Goal: Task Accomplishment & Management: Use online tool/utility

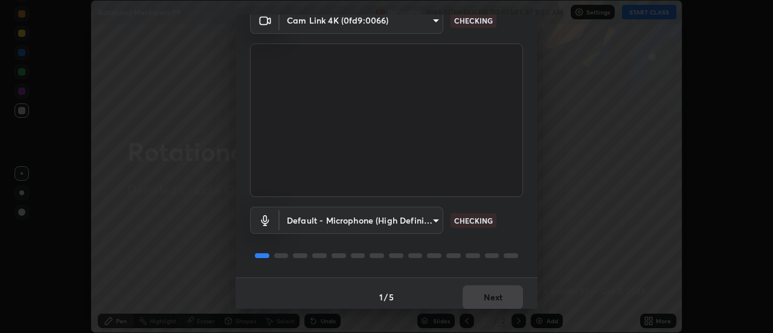
scroll to position [63, 0]
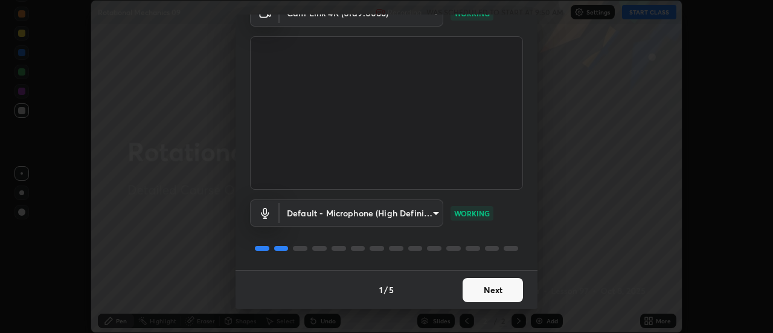
click at [488, 292] on button "Next" at bounding box center [492, 290] width 60 height 24
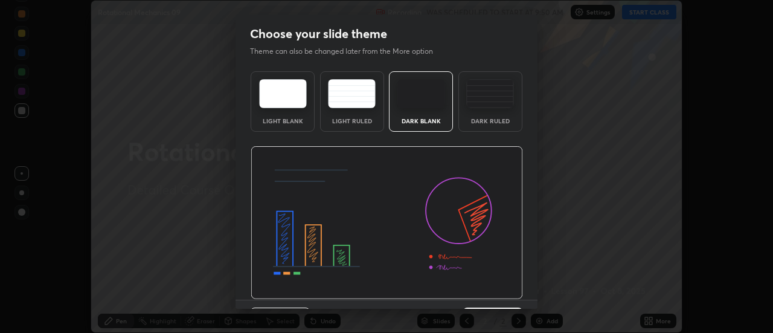
click at [486, 109] on div "Dark Ruled" at bounding box center [490, 101] width 64 height 60
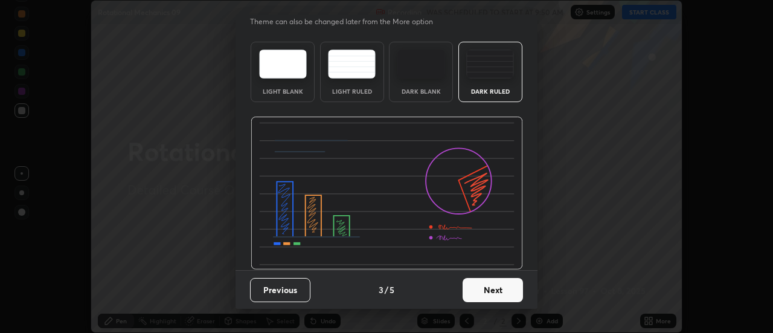
click at [488, 287] on button "Next" at bounding box center [492, 290] width 60 height 24
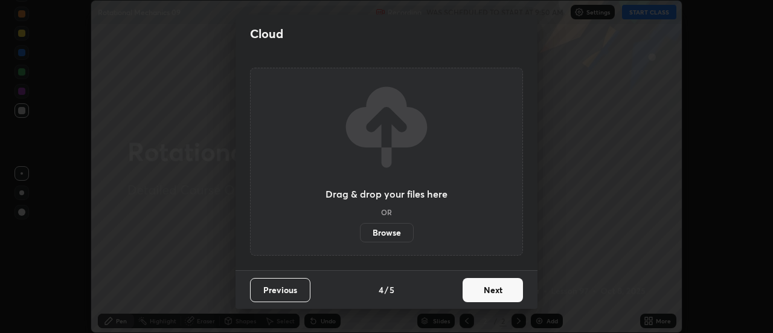
click at [401, 229] on label "Browse" at bounding box center [387, 232] width 54 height 19
click at [360, 229] on input "Browse" at bounding box center [360, 232] width 0 height 19
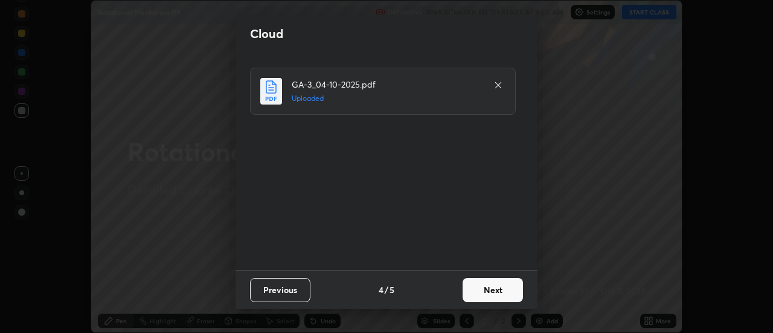
click at [484, 293] on button "Next" at bounding box center [492, 290] width 60 height 24
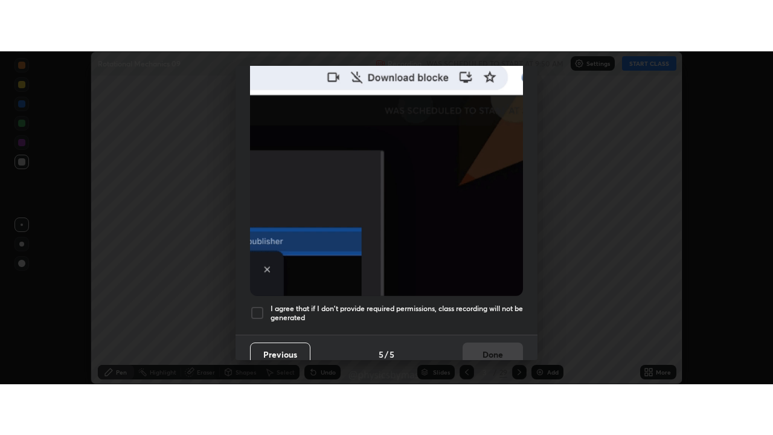
scroll to position [310, 0]
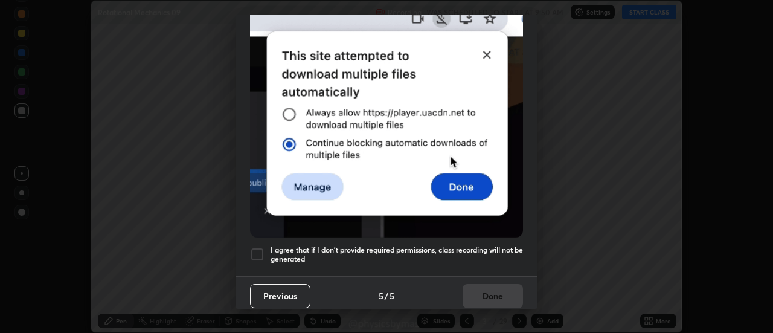
click at [454, 245] on h5 "I agree that if I don't provide required permissions, class recording will not …" at bounding box center [396, 254] width 252 height 19
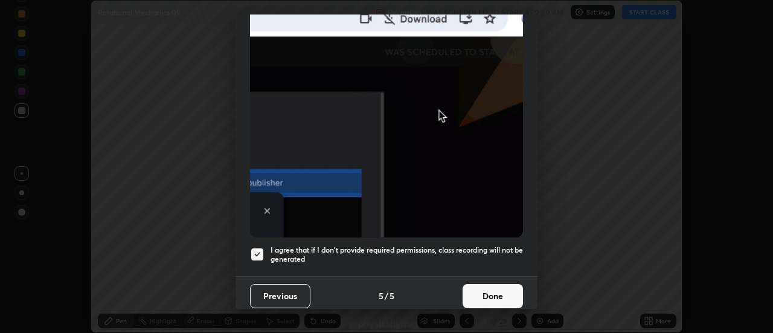
click at [484, 292] on button "Done" at bounding box center [492, 296] width 60 height 24
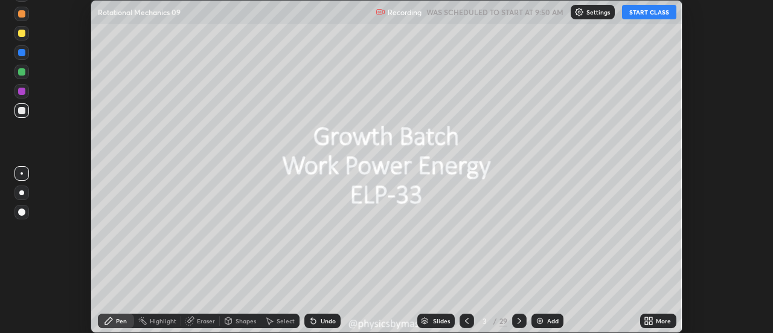
click at [24, 73] on div at bounding box center [21, 71] width 7 height 7
click at [465, 320] on icon at bounding box center [467, 321] width 10 height 10
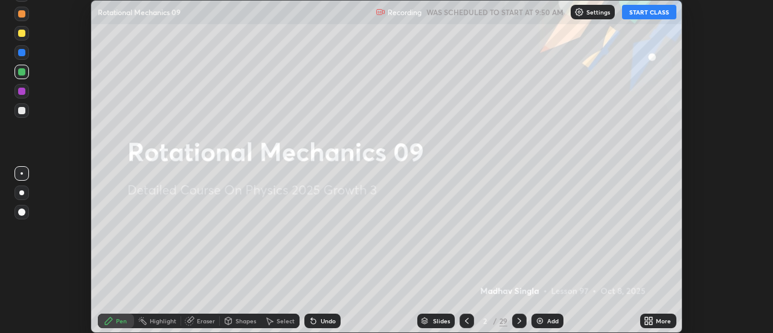
click at [658, 319] on div "More" at bounding box center [662, 320] width 15 height 6
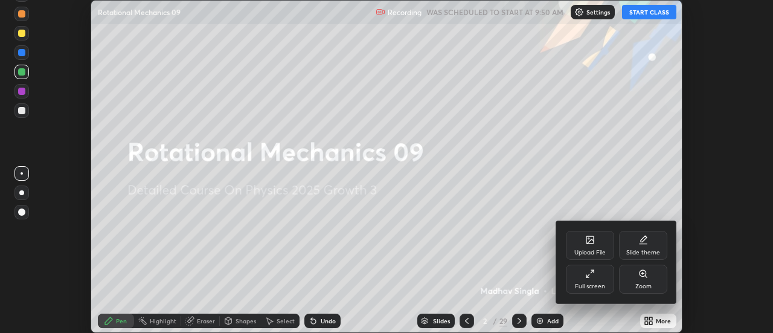
click at [601, 279] on div "Full screen" at bounding box center [590, 278] width 48 height 29
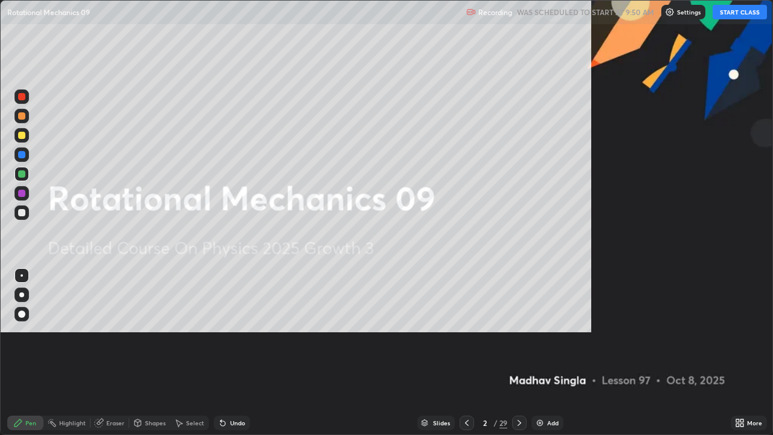
scroll to position [435, 773]
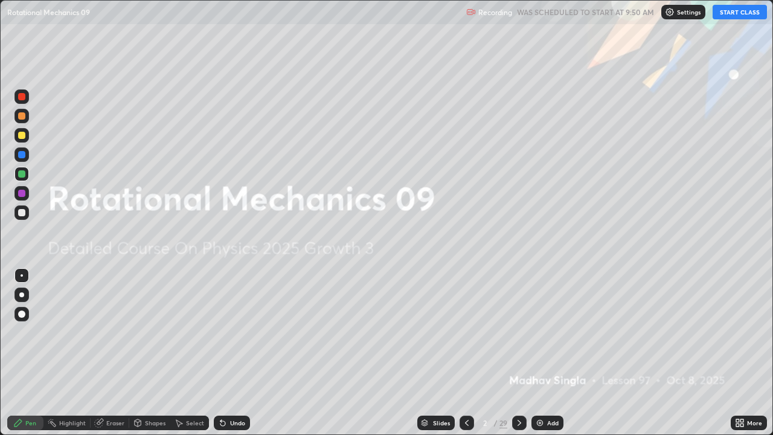
click at [725, 13] on button "START CLASS" at bounding box center [739, 12] width 54 height 14
click at [518, 332] on icon at bounding box center [519, 423] width 10 height 10
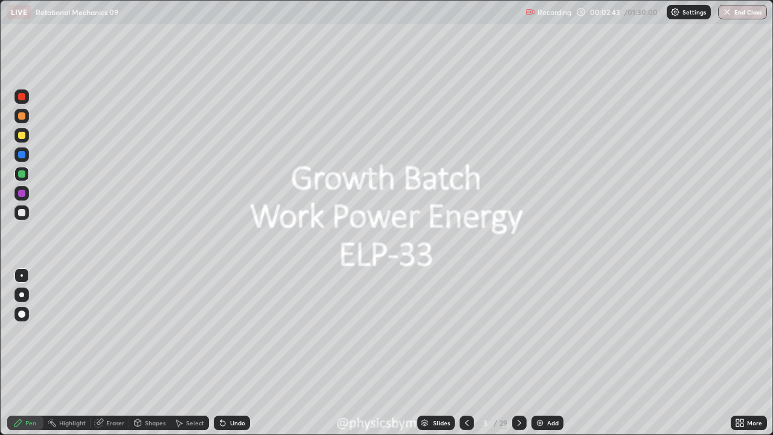
click at [518, 332] on icon at bounding box center [519, 423] width 10 height 10
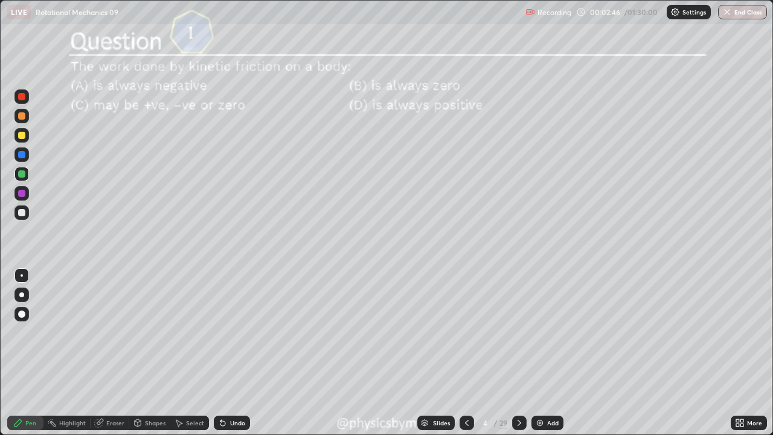
click at [465, 332] on icon at bounding box center [467, 423] width 10 height 10
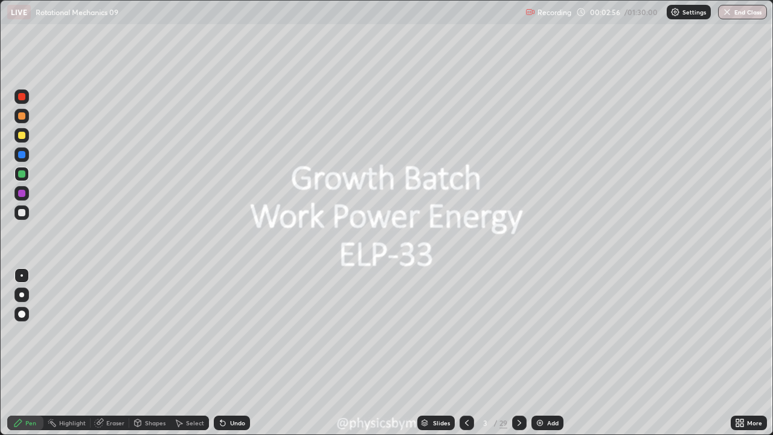
click at [517, 332] on icon at bounding box center [519, 423] width 10 height 10
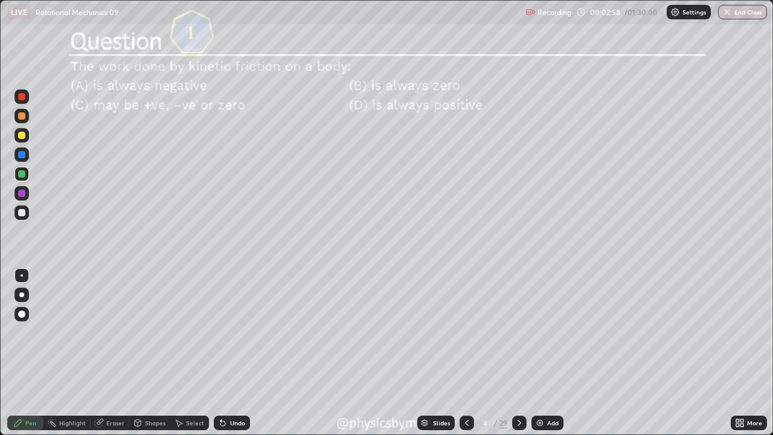
click at [465, 332] on icon at bounding box center [467, 423] width 10 height 10
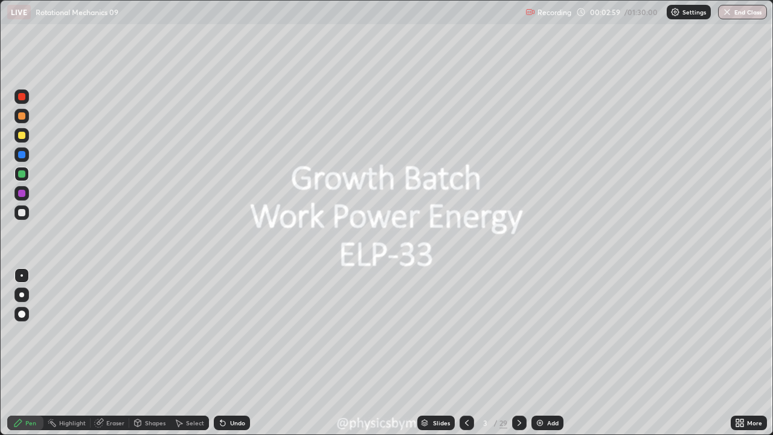
click at [518, 332] on icon at bounding box center [519, 423] width 10 height 10
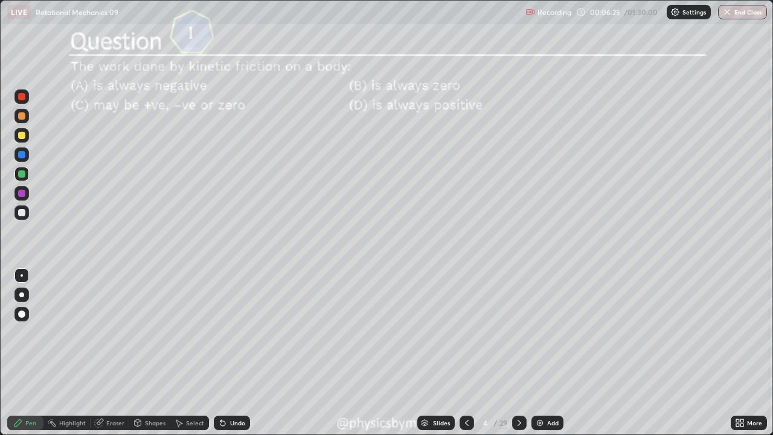
click at [516, 332] on icon at bounding box center [519, 423] width 10 height 10
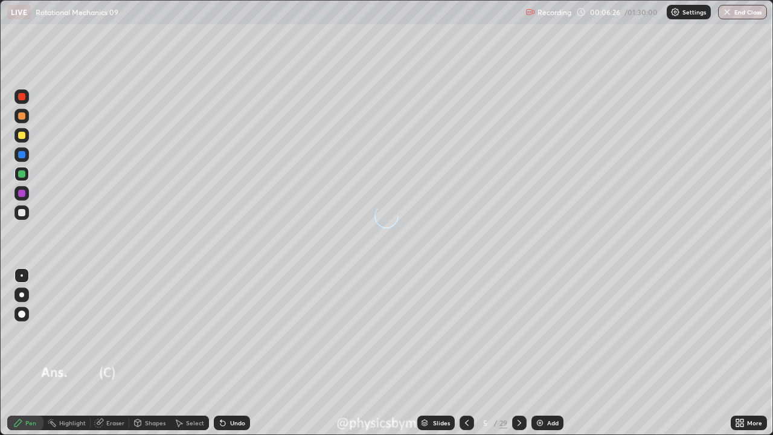
click at [517, 332] on icon at bounding box center [519, 422] width 4 height 6
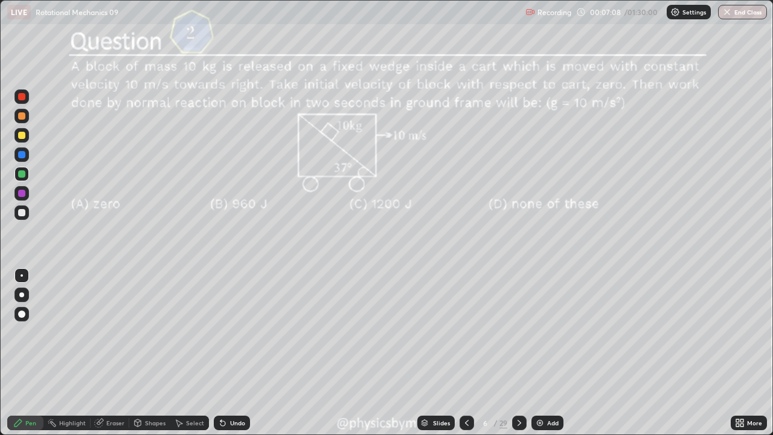
click at [21, 218] on div at bounding box center [21, 212] width 14 height 14
click at [517, 332] on icon at bounding box center [519, 423] width 10 height 10
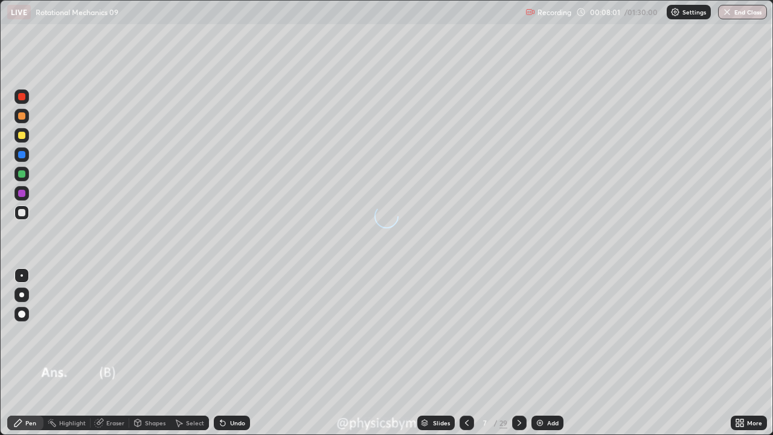
click at [518, 332] on icon at bounding box center [519, 423] width 10 height 10
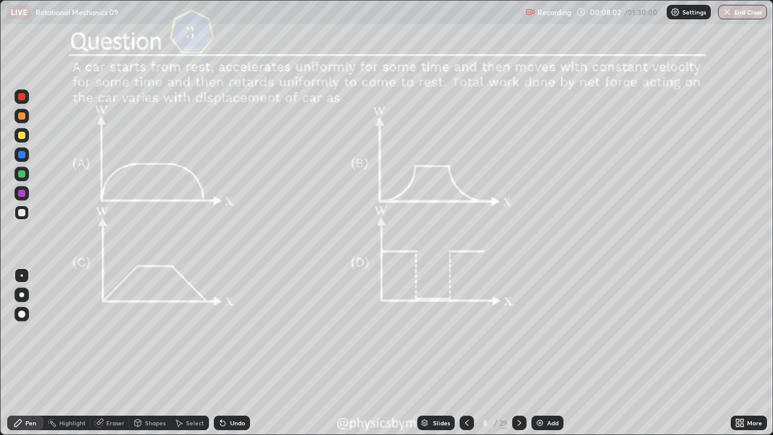
click at [22, 178] on div at bounding box center [21, 174] width 14 height 14
click at [235, 332] on div "Undo" at bounding box center [237, 422] width 15 height 6
click at [519, 332] on icon at bounding box center [519, 423] width 10 height 10
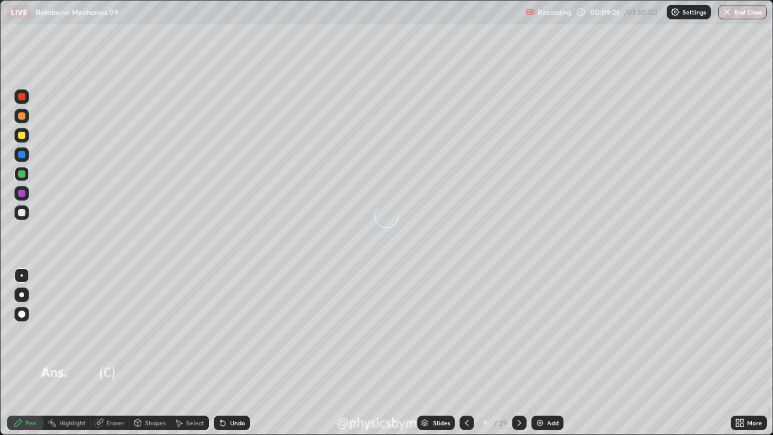
click at [520, 332] on icon at bounding box center [519, 423] width 10 height 10
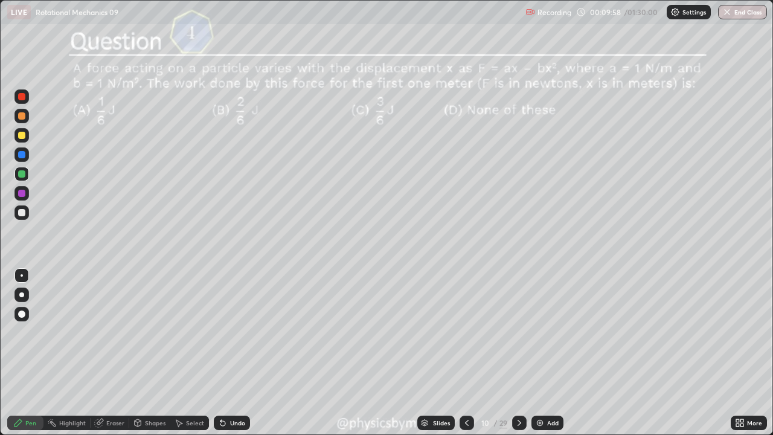
click at [20, 214] on div at bounding box center [21, 212] width 7 height 7
click at [239, 332] on div "Undo" at bounding box center [237, 422] width 15 height 6
click at [237, 332] on div "Undo" at bounding box center [232, 422] width 36 height 14
click at [234, 332] on div "Undo" at bounding box center [232, 422] width 36 height 14
click at [512, 332] on div at bounding box center [519, 422] width 14 height 14
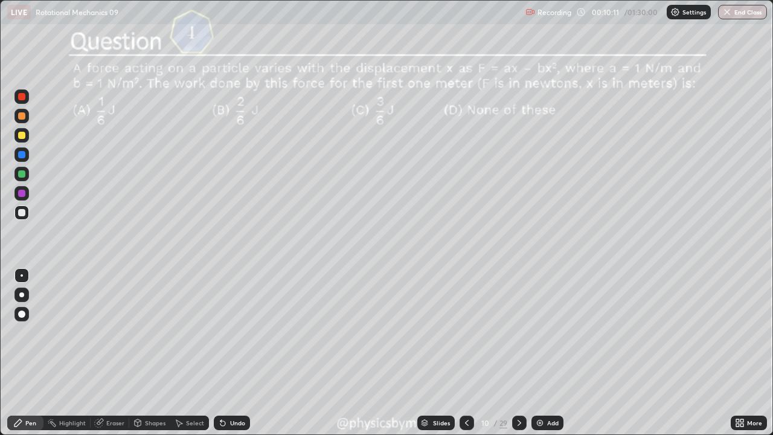
click at [514, 332] on icon at bounding box center [519, 423] width 10 height 10
click at [17, 179] on div at bounding box center [21, 174] width 14 height 14
click at [27, 135] on div at bounding box center [21, 135] width 14 height 14
click at [229, 332] on div "Undo" at bounding box center [232, 422] width 36 height 14
click at [22, 207] on div at bounding box center [21, 212] width 14 height 14
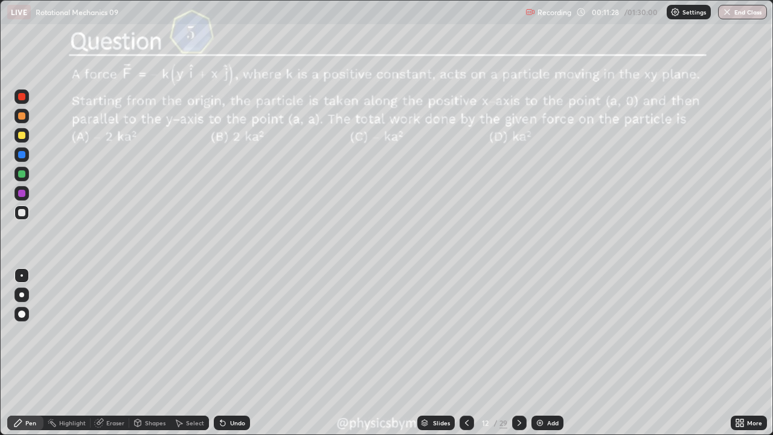
click at [230, 332] on div "Undo" at bounding box center [237, 422] width 15 height 6
click at [220, 332] on icon at bounding box center [220, 419] width 1 height 1
click at [145, 332] on div "Shapes" at bounding box center [149, 422] width 41 height 14
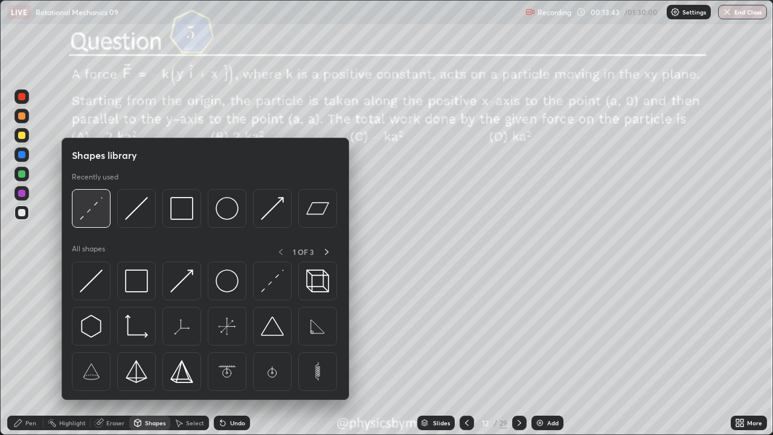
click at [91, 215] on img at bounding box center [91, 208] width 23 height 23
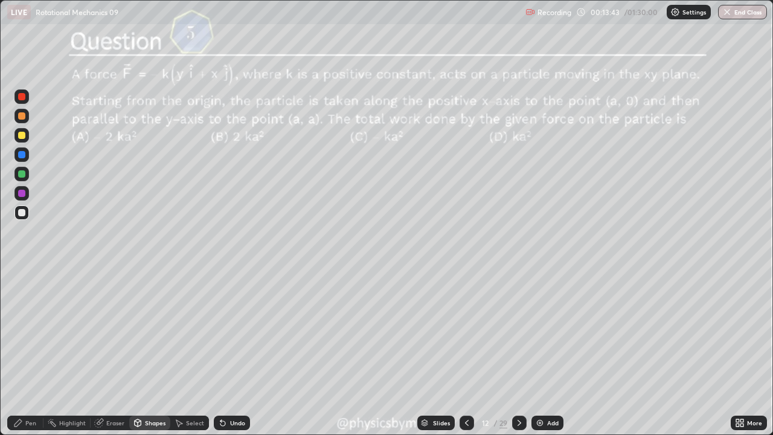
click at [24, 177] on div at bounding box center [21, 174] width 14 height 14
click at [138, 332] on icon at bounding box center [138, 424] width 0 height 4
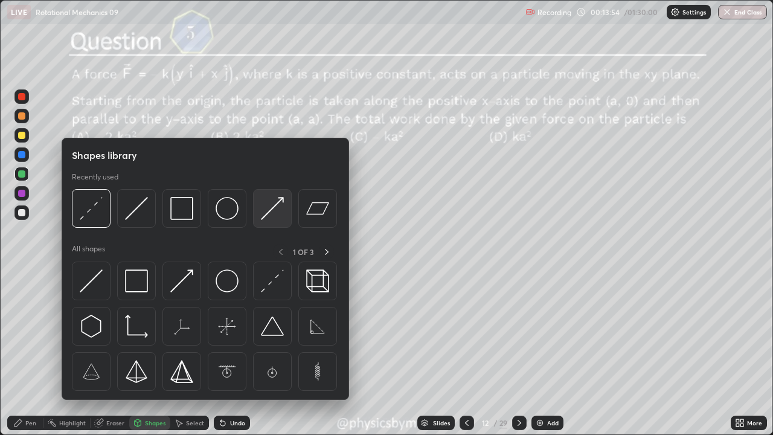
click at [264, 218] on img at bounding box center [272, 208] width 23 height 23
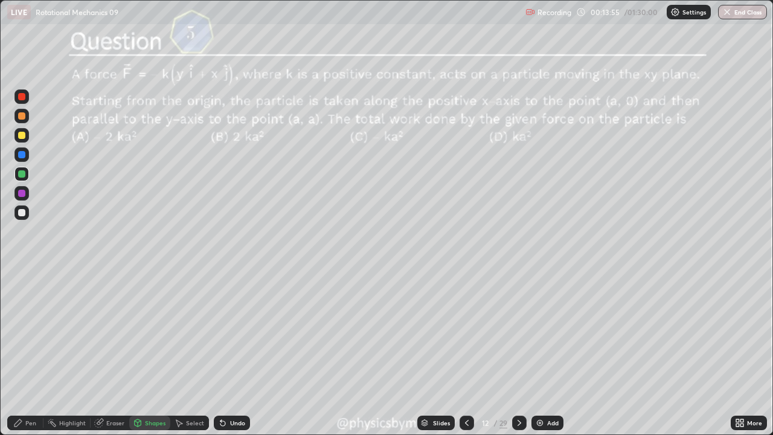
click at [21, 190] on div at bounding box center [21, 193] width 7 height 7
click at [24, 332] on div "Pen" at bounding box center [25, 422] width 36 height 14
click at [21, 212] on div at bounding box center [21, 212] width 7 height 7
click at [221, 332] on icon at bounding box center [222, 423] width 5 height 5
click at [225, 332] on icon at bounding box center [223, 423] width 10 height 10
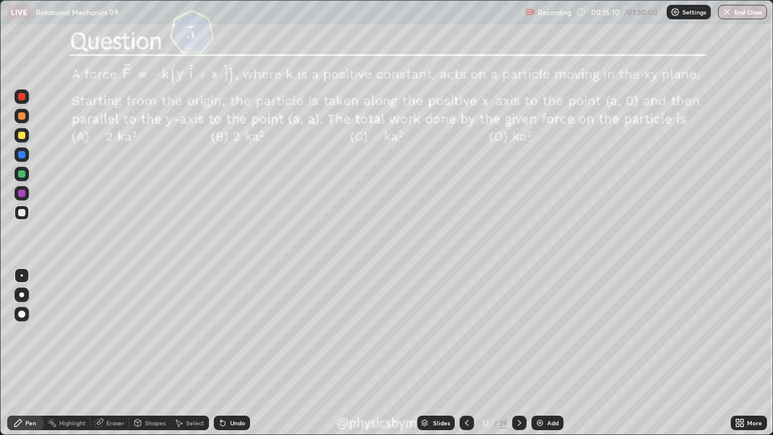
click at [221, 332] on icon at bounding box center [222, 423] width 5 height 5
click at [22, 193] on div at bounding box center [21, 193] width 7 height 7
click at [235, 332] on div "Undo" at bounding box center [237, 422] width 15 height 6
click at [235, 332] on div "Undo" at bounding box center [232, 422] width 36 height 14
click at [518, 332] on icon at bounding box center [519, 422] width 4 height 6
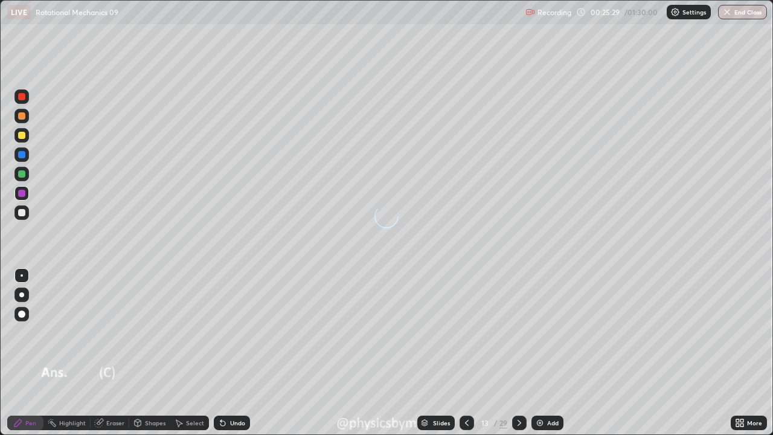
click at [517, 332] on icon at bounding box center [519, 423] width 10 height 10
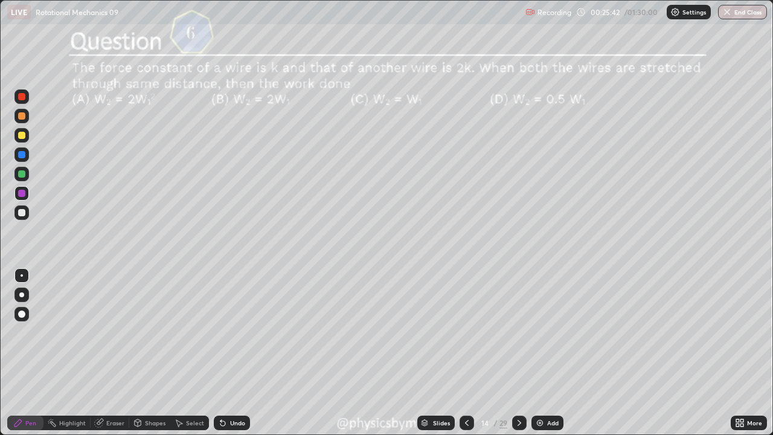
click at [23, 177] on div at bounding box center [21, 173] width 7 height 7
click at [28, 218] on div at bounding box center [21, 212] width 14 height 19
click at [513, 332] on div at bounding box center [519, 422] width 14 height 14
click at [512, 332] on div at bounding box center [519, 422] width 14 height 14
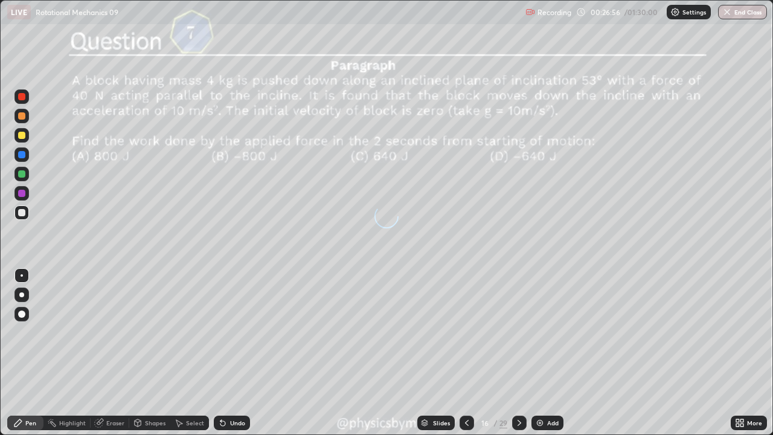
click at [518, 332] on icon at bounding box center [519, 423] width 10 height 10
click at [22, 180] on div at bounding box center [21, 174] width 14 height 14
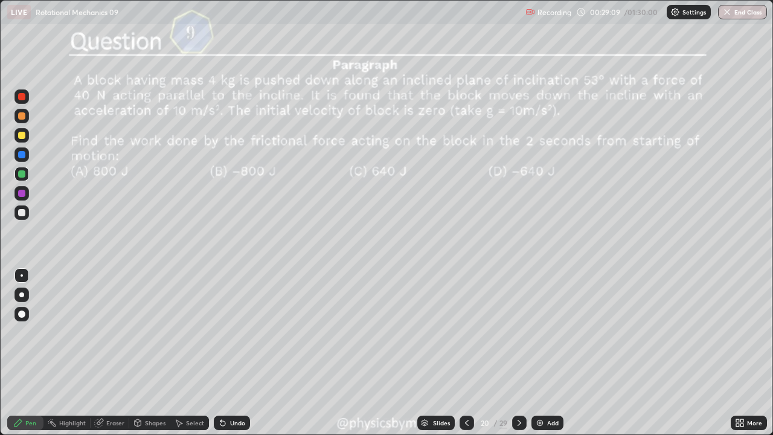
click at [518, 332] on div at bounding box center [519, 422] width 14 height 24
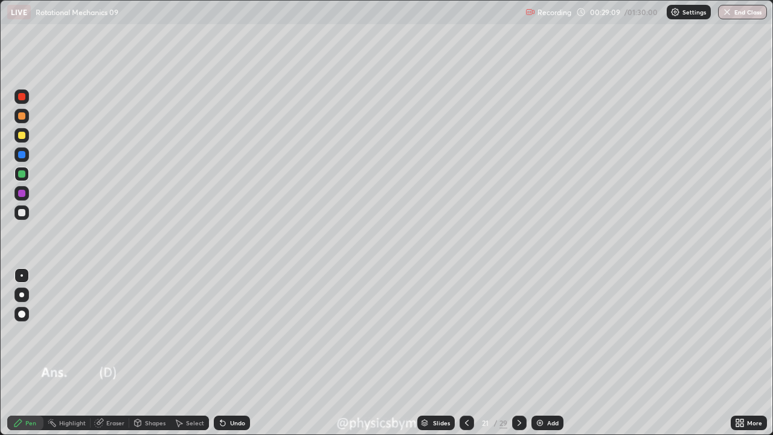
click at [518, 332] on div at bounding box center [519, 422] width 14 height 14
click at [518, 332] on icon at bounding box center [519, 422] width 4 height 6
click at [516, 332] on icon at bounding box center [519, 423] width 10 height 10
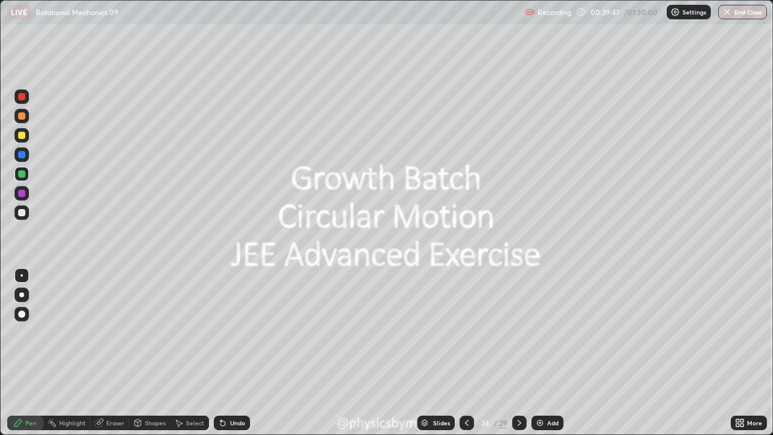
click at [467, 332] on icon at bounding box center [467, 423] width 10 height 10
click at [469, 332] on div at bounding box center [466, 422] width 14 height 24
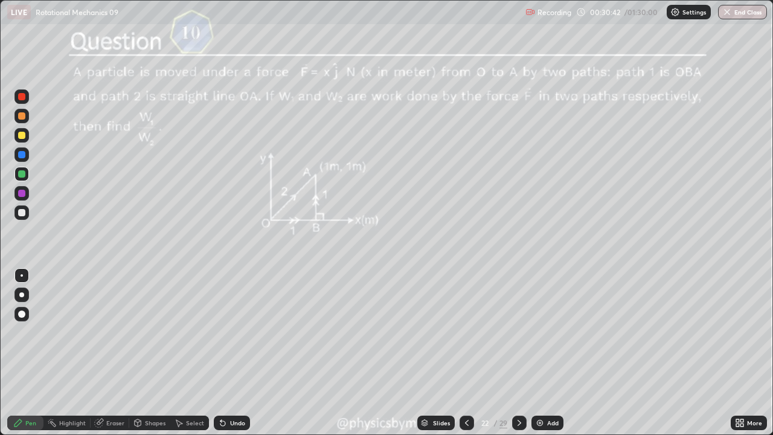
click at [517, 332] on icon at bounding box center [519, 423] width 10 height 10
click at [518, 332] on icon at bounding box center [519, 423] width 10 height 10
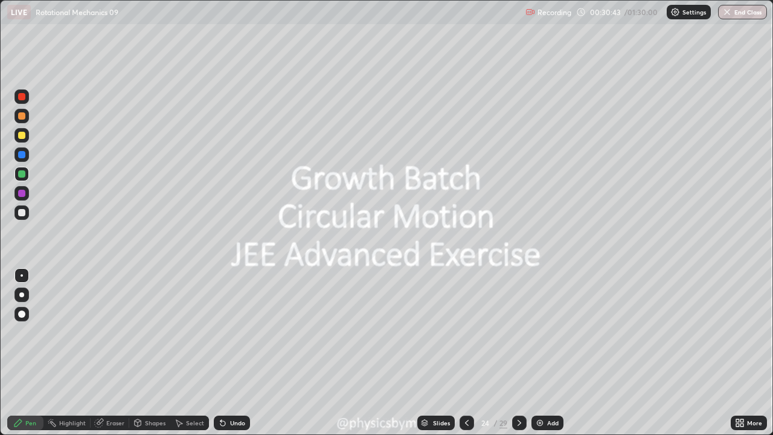
click at [518, 332] on icon at bounding box center [519, 423] width 10 height 10
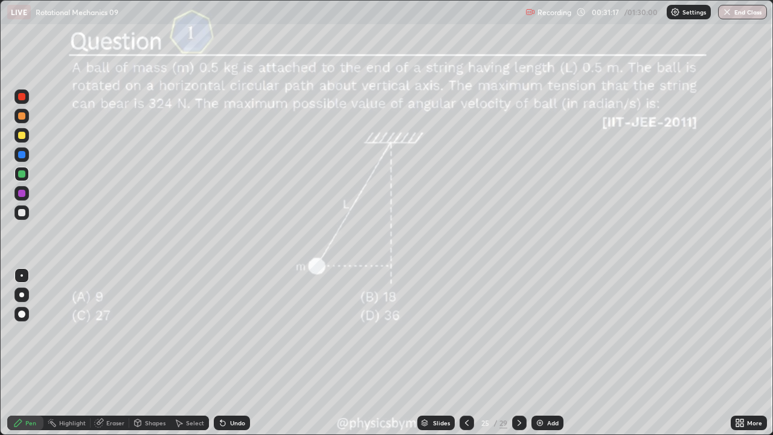
click at [518, 332] on icon at bounding box center [519, 423] width 10 height 10
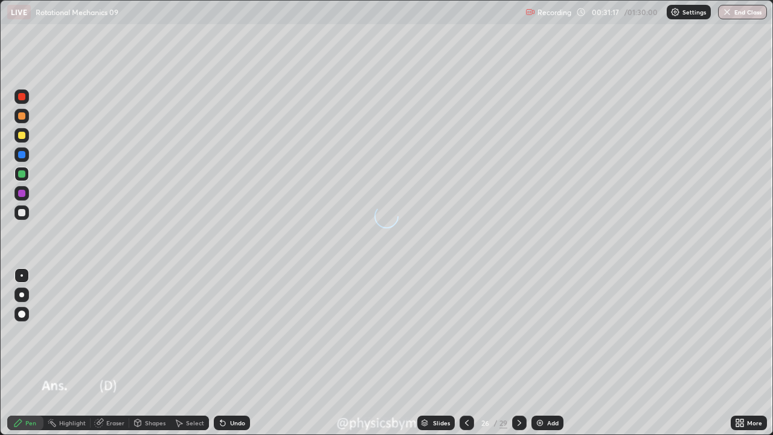
click at [518, 332] on icon at bounding box center [519, 423] width 10 height 10
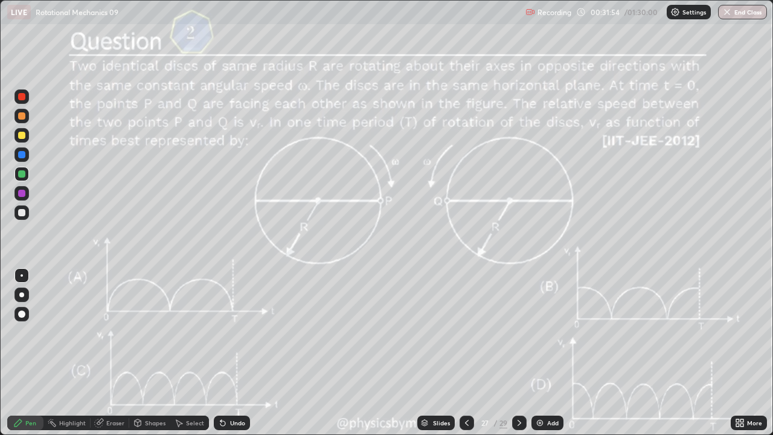
click at [22, 215] on div at bounding box center [21, 212] width 7 height 7
click at [27, 174] on div at bounding box center [21, 174] width 14 height 14
click at [518, 332] on icon at bounding box center [519, 423] width 10 height 10
click at [517, 332] on icon at bounding box center [519, 423] width 10 height 10
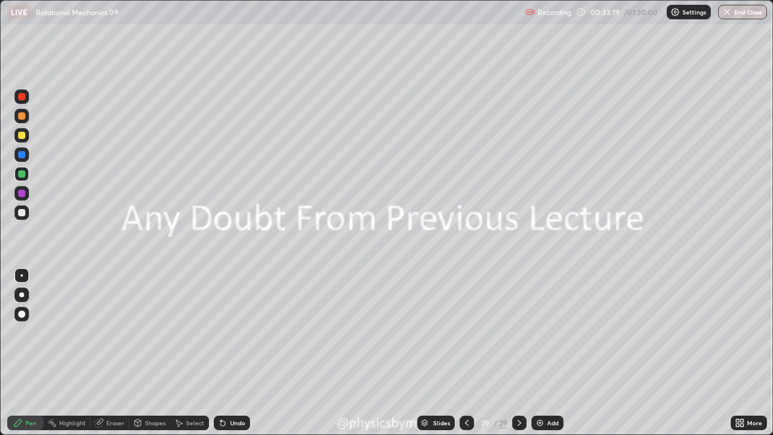
click at [465, 332] on icon at bounding box center [467, 423] width 10 height 10
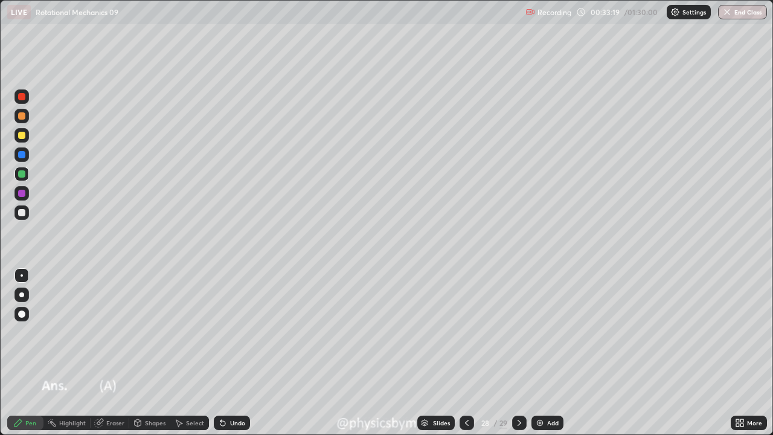
click at [465, 332] on icon at bounding box center [467, 423] width 10 height 10
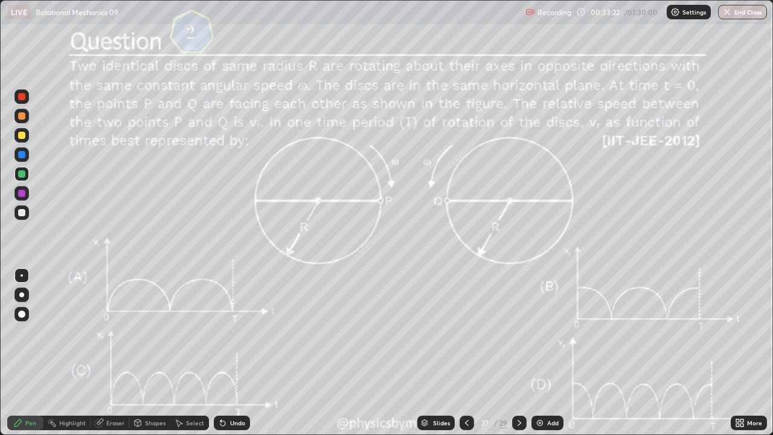
click at [518, 332] on icon at bounding box center [519, 423] width 10 height 10
click at [517, 332] on icon at bounding box center [519, 422] width 4 height 6
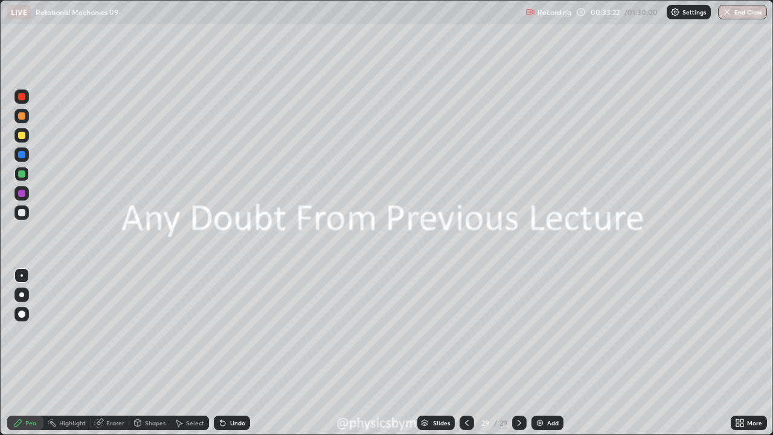
click at [547, 332] on div "Add" at bounding box center [552, 422] width 11 height 6
click at [24, 214] on div at bounding box center [21, 212] width 7 height 7
click at [221, 332] on icon at bounding box center [222, 423] width 5 height 5
click at [544, 332] on div "Add" at bounding box center [548, 422] width 32 height 14
click at [28, 174] on div at bounding box center [21, 174] width 14 height 14
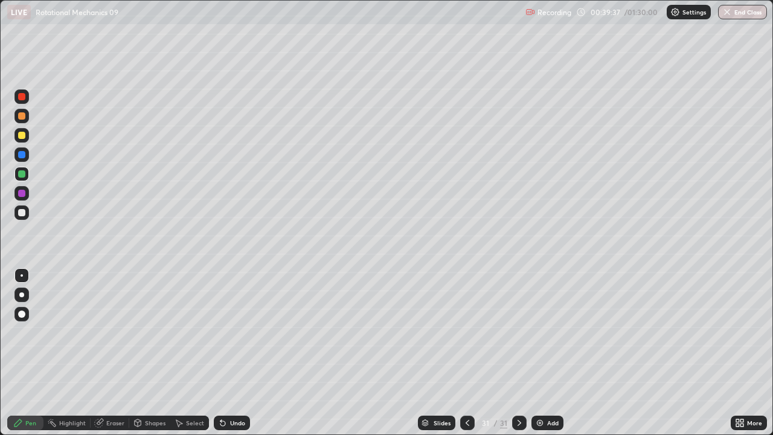
click at [24, 209] on div at bounding box center [21, 212] width 7 height 7
click at [232, 332] on div "Undo" at bounding box center [232, 422] width 36 height 14
click at [220, 332] on div "Undo" at bounding box center [232, 422] width 36 height 14
click at [225, 332] on icon at bounding box center [223, 423] width 10 height 10
click at [226, 332] on div "Undo" at bounding box center [232, 422] width 36 height 14
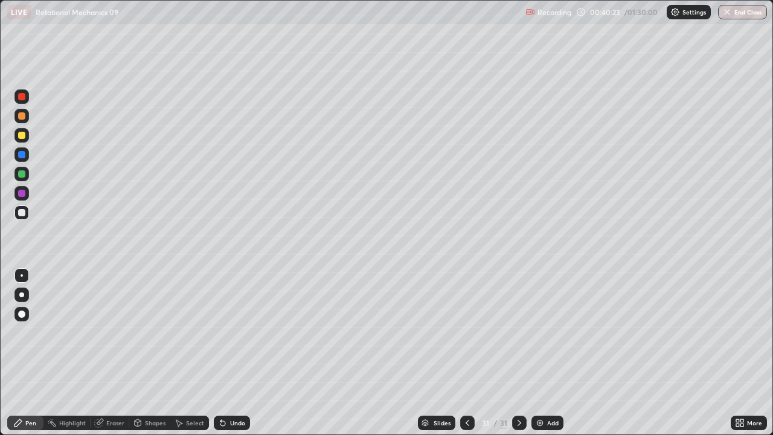
click at [228, 332] on div "Undo" at bounding box center [232, 422] width 36 height 14
click at [483, 332] on div "31" at bounding box center [485, 422] width 12 height 7
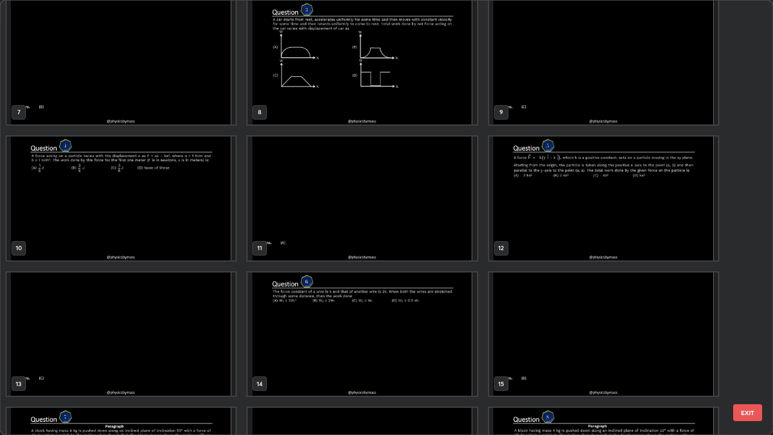
scroll to position [278, 0]
click at [512, 228] on img "grid" at bounding box center [603, 197] width 229 height 124
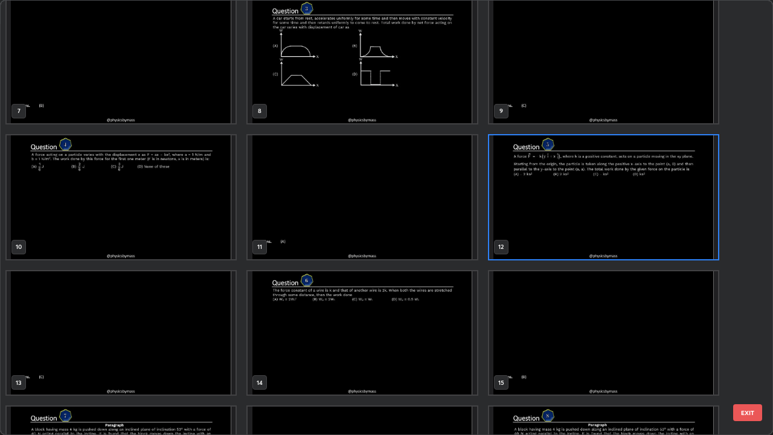
click at [517, 224] on img "grid" at bounding box center [603, 197] width 229 height 124
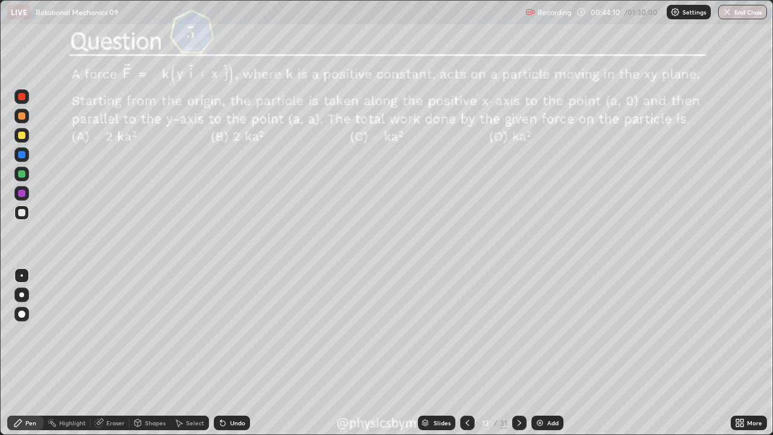
click at [17, 179] on div at bounding box center [21, 174] width 14 height 14
click at [518, 332] on icon at bounding box center [519, 423] width 10 height 10
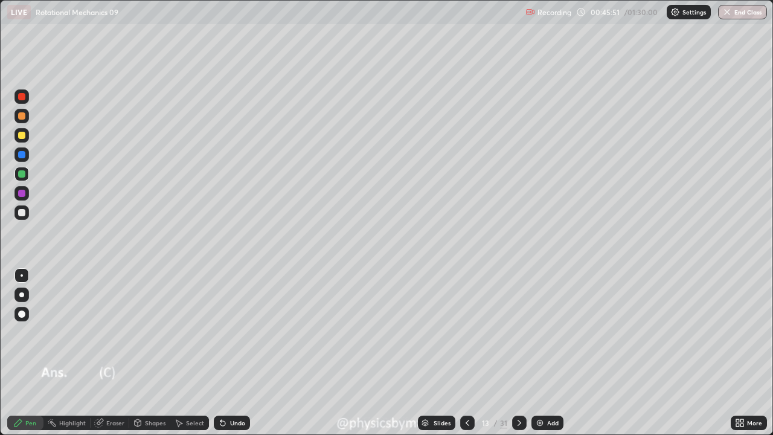
click at [467, 332] on icon at bounding box center [467, 423] width 10 height 10
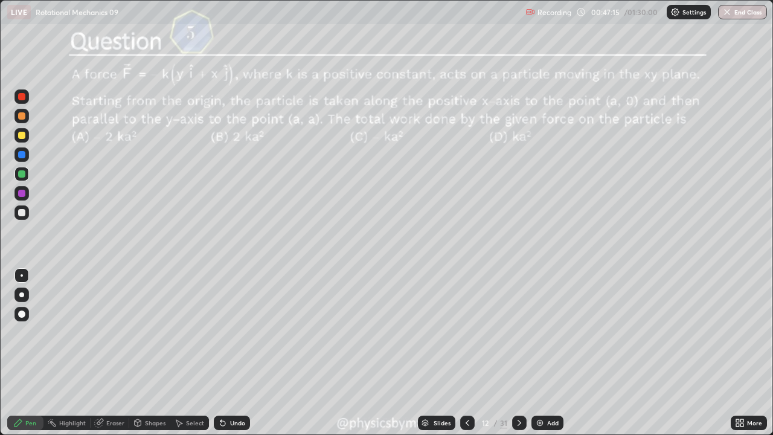
click at [518, 332] on icon at bounding box center [519, 423] width 10 height 10
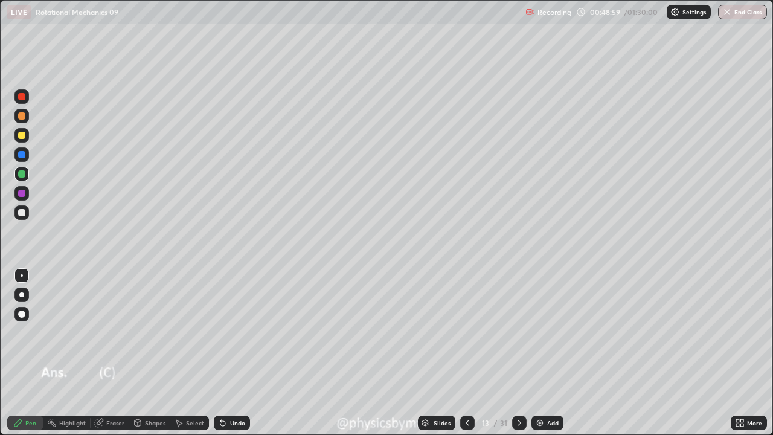
click at [20, 215] on div at bounding box center [21, 212] width 7 height 7
click at [21, 174] on div at bounding box center [21, 173] width 7 height 7
click at [234, 332] on div "Undo" at bounding box center [237, 422] width 15 height 6
click at [236, 332] on div "Undo" at bounding box center [237, 422] width 15 height 6
click at [233, 332] on div "Undo" at bounding box center [232, 422] width 36 height 14
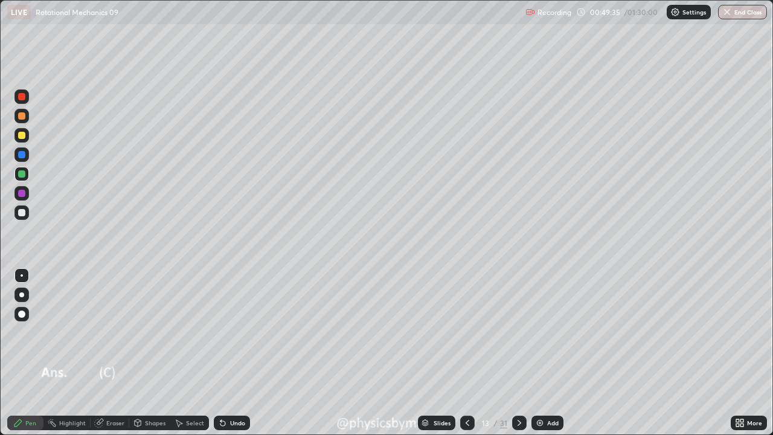
click at [21, 215] on div at bounding box center [21, 212] width 7 height 7
click at [466, 332] on icon at bounding box center [467, 423] width 10 height 10
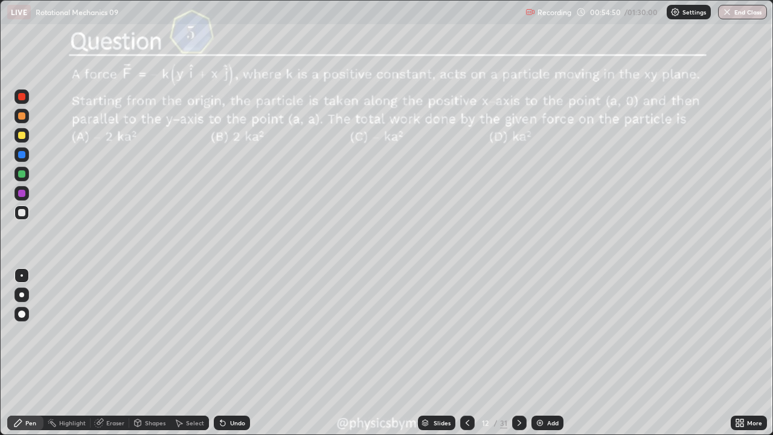
click at [517, 332] on div at bounding box center [519, 422] width 14 height 14
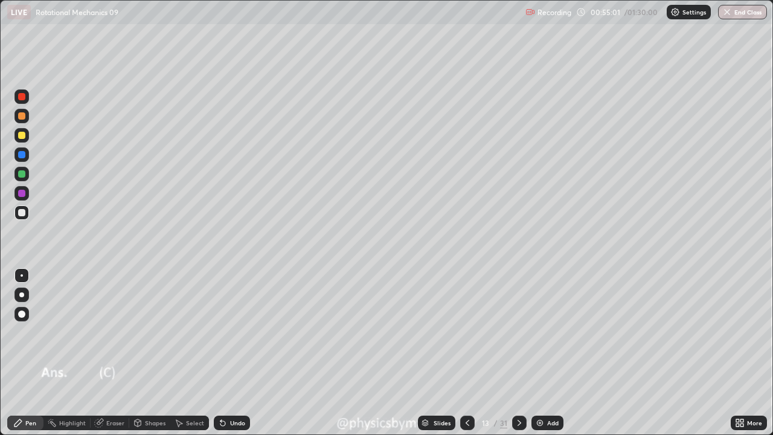
click at [221, 332] on icon at bounding box center [222, 423] width 5 height 5
click at [21, 173] on div at bounding box center [21, 173] width 7 height 7
click at [235, 332] on div "Undo" at bounding box center [237, 422] width 15 height 6
click at [465, 332] on div at bounding box center [467, 422] width 14 height 14
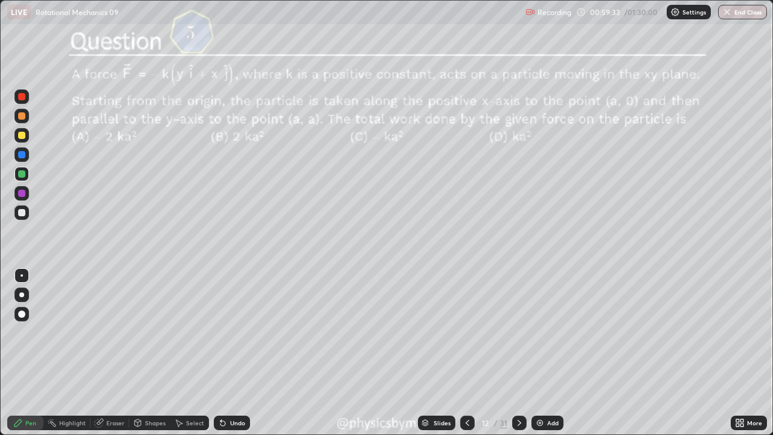
click at [512, 332] on div at bounding box center [519, 422] width 14 height 14
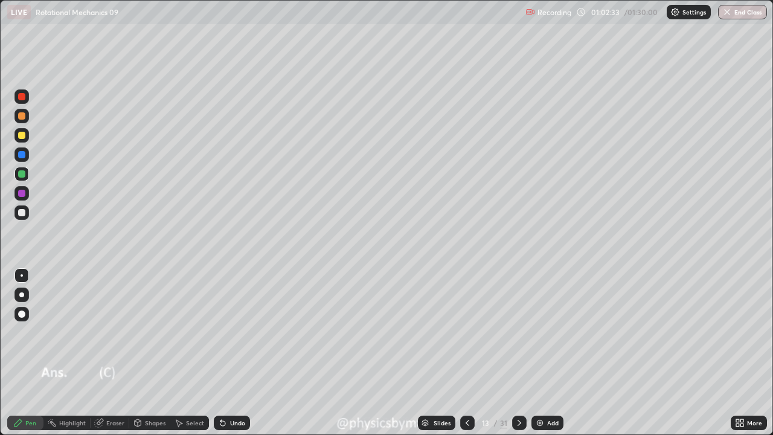
click at [541, 332] on img at bounding box center [540, 423] width 10 height 10
click at [21, 120] on div at bounding box center [21, 116] width 14 height 14
click at [153, 332] on div "Shapes" at bounding box center [155, 422] width 21 height 6
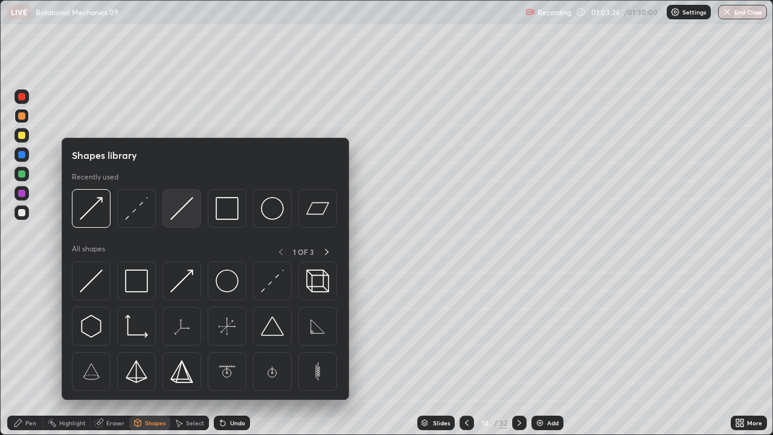
click at [189, 225] on div at bounding box center [181, 208] width 39 height 39
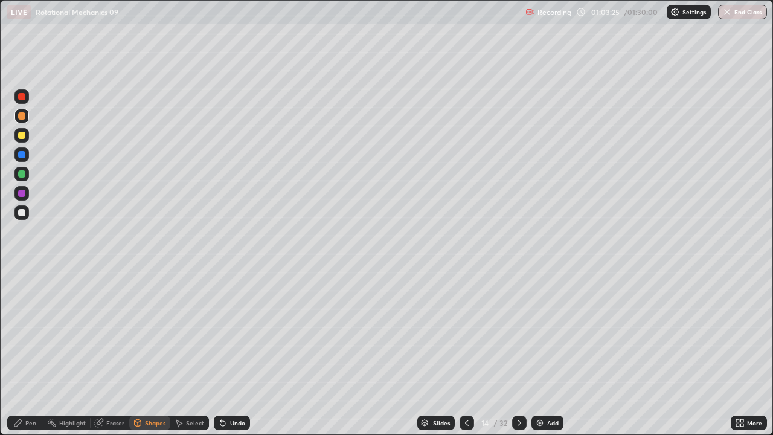
click at [28, 174] on div at bounding box center [21, 174] width 14 height 14
click at [28, 332] on div "Pen" at bounding box center [30, 422] width 11 height 6
click at [26, 208] on div at bounding box center [21, 212] width 14 height 14
click at [233, 332] on div "Undo" at bounding box center [232, 422] width 36 height 14
click at [491, 332] on div "14 / 32" at bounding box center [493, 422] width 28 height 11
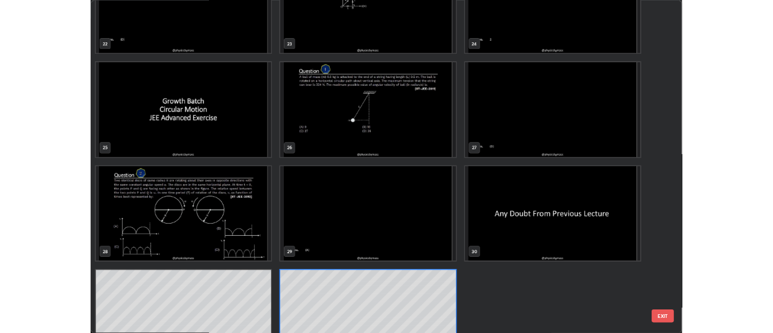
scroll to position [1058, 0]
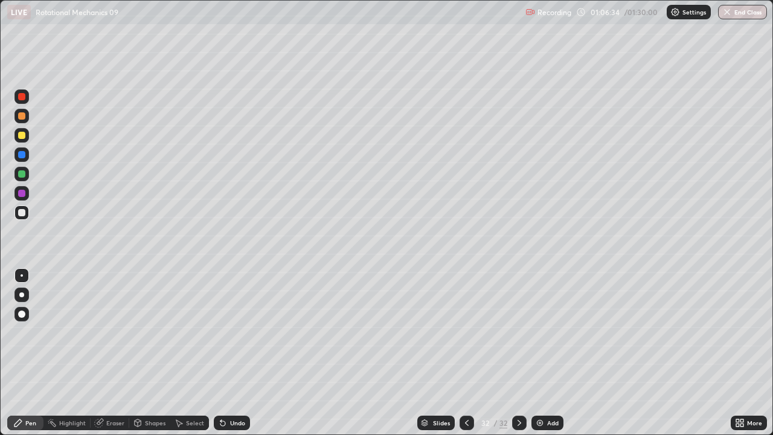
click at [547, 332] on div "Add" at bounding box center [547, 422] width 32 height 14
click at [22, 116] on div at bounding box center [21, 115] width 7 height 7
click at [21, 215] on div at bounding box center [21, 212] width 7 height 7
click at [230, 332] on div "Undo" at bounding box center [237, 422] width 15 height 6
click at [25, 176] on div at bounding box center [21, 173] width 7 height 7
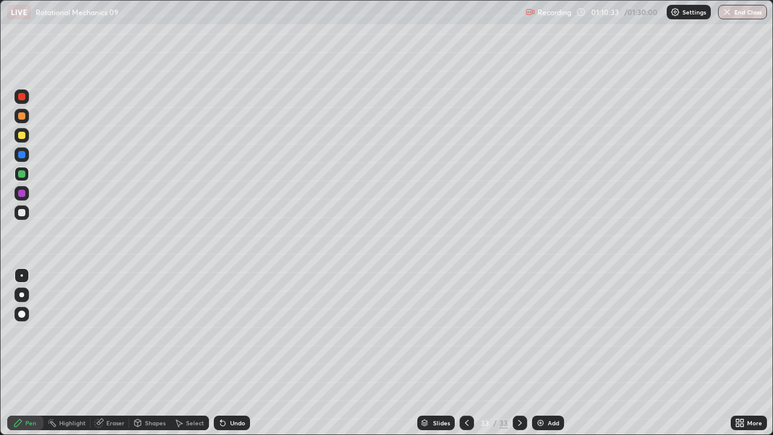
click at [23, 219] on div at bounding box center [21, 212] width 14 height 14
click at [553, 332] on div "Add" at bounding box center [552, 422] width 11 height 6
click at [24, 172] on div at bounding box center [21, 173] width 7 height 7
click at [20, 215] on div at bounding box center [21, 212] width 7 height 7
click at [145, 332] on div "Shapes" at bounding box center [155, 422] width 21 height 6
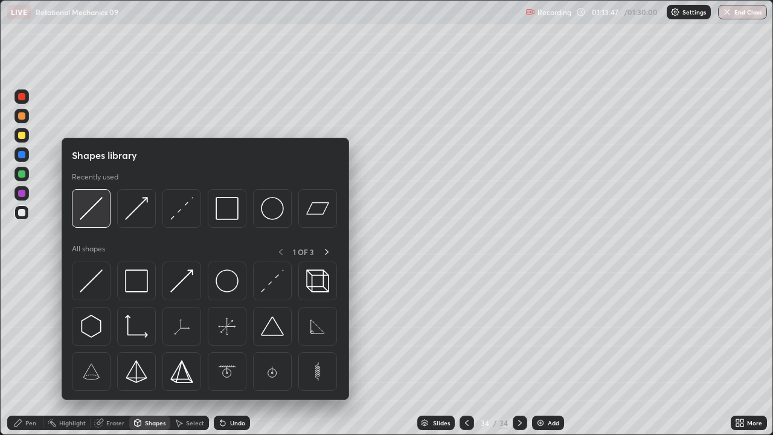
click at [98, 214] on img at bounding box center [91, 208] width 23 height 23
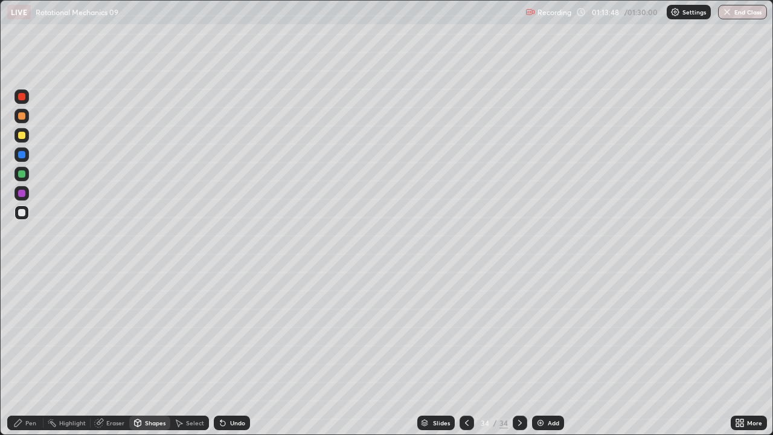
click at [21, 176] on div at bounding box center [21, 173] width 7 height 7
click at [233, 332] on div "Undo" at bounding box center [232, 422] width 36 height 14
click at [19, 332] on icon at bounding box center [17, 422] width 7 height 7
click at [26, 136] on div at bounding box center [21, 135] width 14 height 14
click at [22, 174] on div at bounding box center [21, 173] width 7 height 7
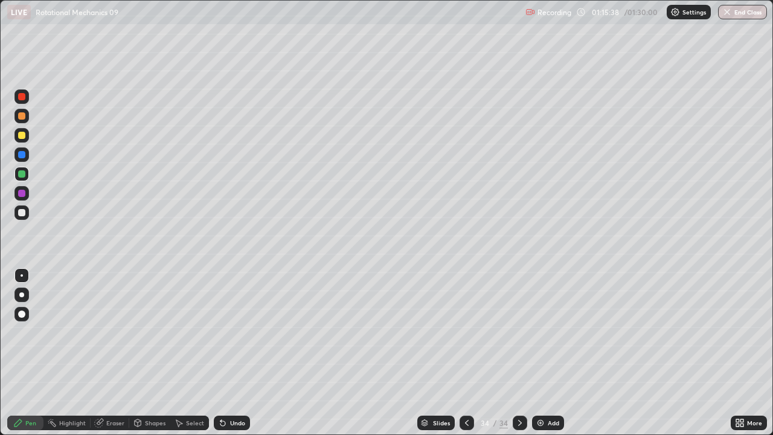
click at [20, 217] on div at bounding box center [21, 212] width 14 height 14
click at [231, 332] on div "Undo" at bounding box center [237, 422] width 15 height 6
click at [21, 173] on div at bounding box center [21, 173] width 7 height 7
click at [546, 332] on div "Add" at bounding box center [548, 422] width 32 height 14
click at [22, 138] on div at bounding box center [21, 135] width 7 height 7
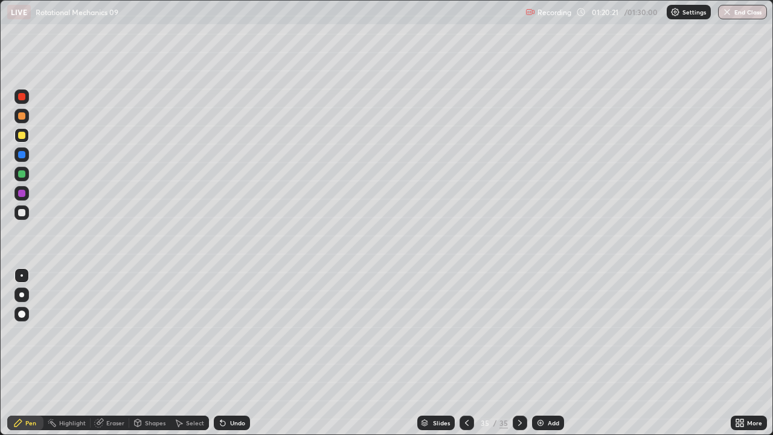
click at [28, 212] on div at bounding box center [21, 212] width 14 height 14
click at [552, 332] on div "Add" at bounding box center [552, 422] width 11 height 6
click at [26, 176] on div at bounding box center [21, 174] width 14 height 14
click at [735, 13] on button "End Class" at bounding box center [743, 12] width 48 height 14
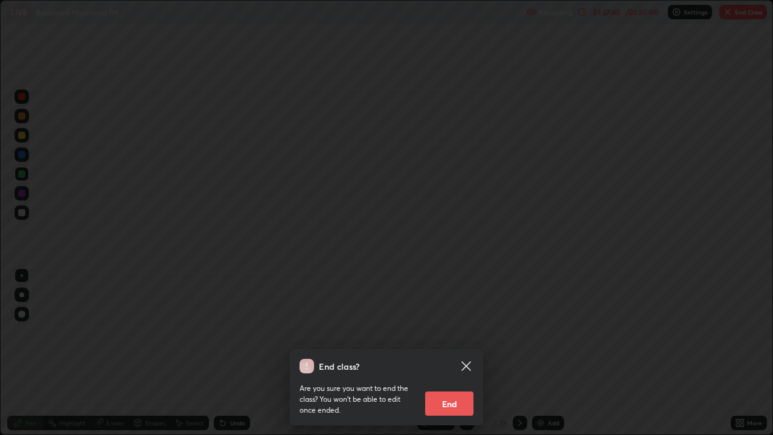
click at [452, 332] on button "End" at bounding box center [449, 403] width 48 height 24
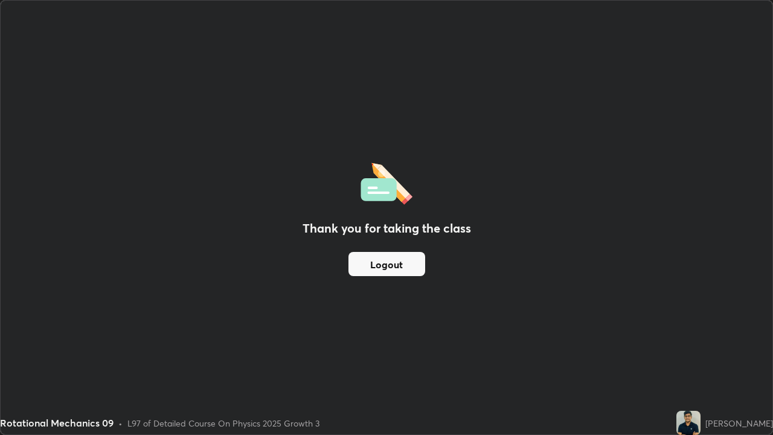
click at [412, 263] on button "Logout" at bounding box center [386, 264] width 77 height 24
click at [412, 262] on button "Logout" at bounding box center [386, 264] width 77 height 24
click at [409, 266] on button "Logout" at bounding box center [386, 264] width 77 height 24
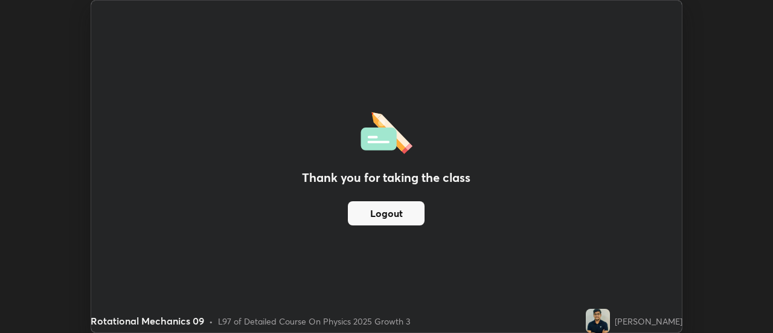
scroll to position [60021, 59581]
click at [620, 314] on div "[PERSON_NAME]" at bounding box center [633, 320] width 97 height 24
click at [608, 317] on img at bounding box center [597, 320] width 24 height 24
